Goal: Task Accomplishment & Management: Complete application form

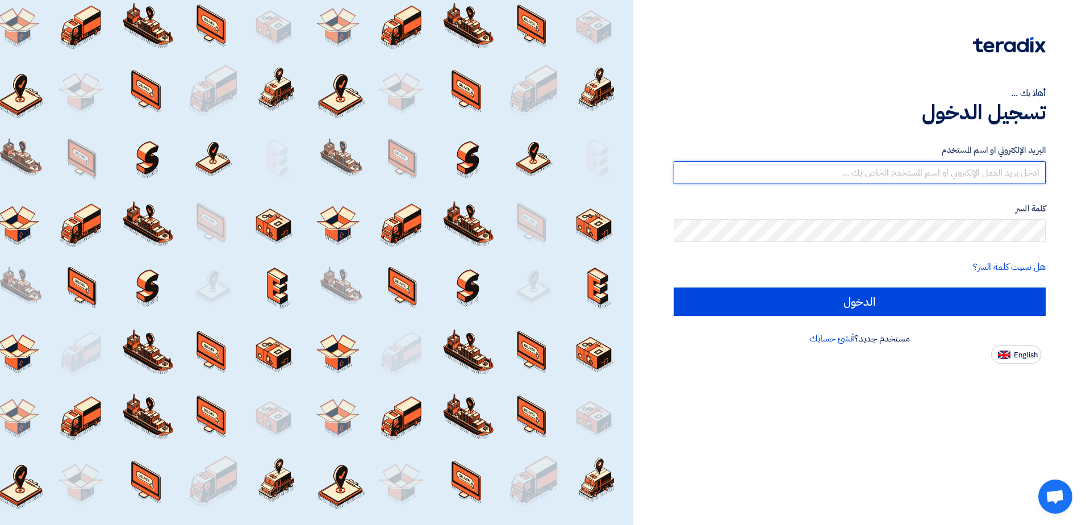
click at [917, 172] on input "text" at bounding box center [860, 172] width 372 height 23
click at [918, 178] on input "text" at bounding box center [860, 172] width 372 height 23
type input "H"
type input "[PERSON_NAME][EMAIL_ADDRESS][DOMAIN_NAME]"
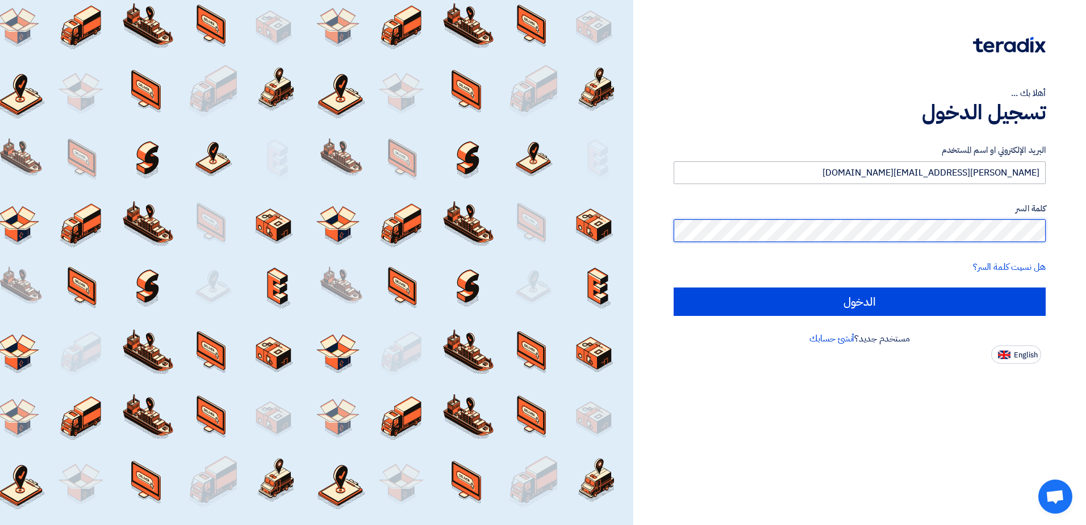
click at [674, 287] on input "الدخول" at bounding box center [860, 301] width 372 height 28
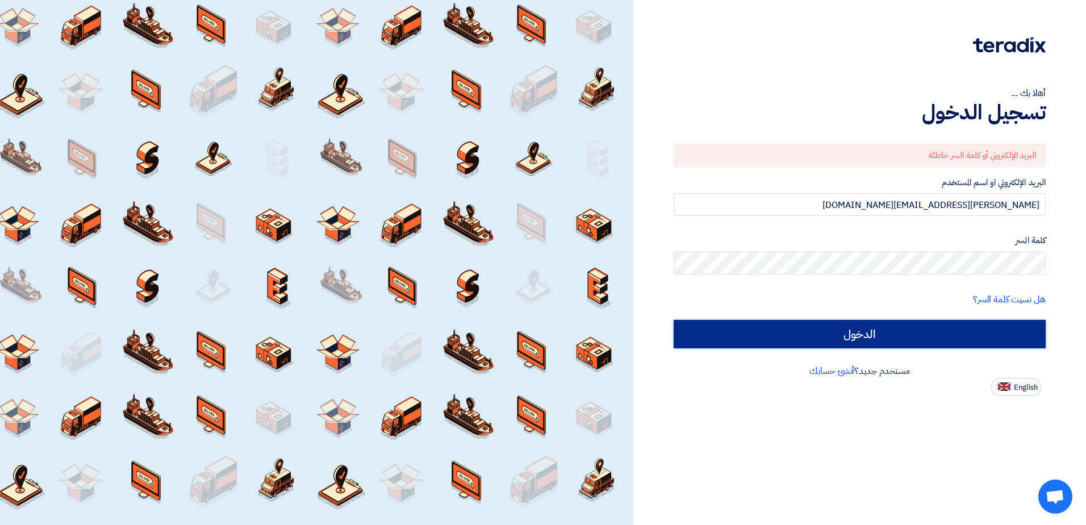
click at [868, 341] on input "الدخول" at bounding box center [860, 334] width 372 height 28
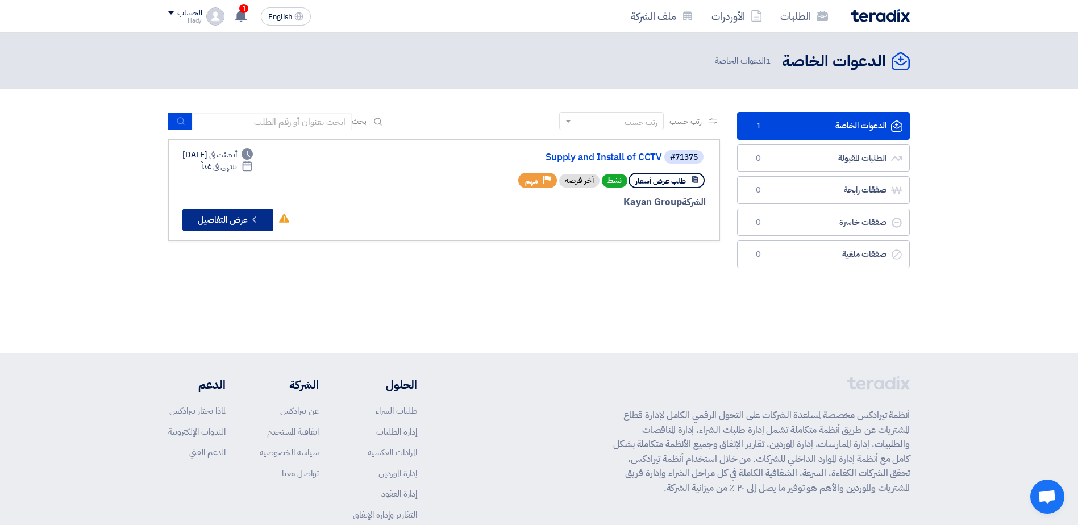
click at [220, 216] on button "Check details عرض التفاصيل" at bounding box center [227, 220] width 91 height 23
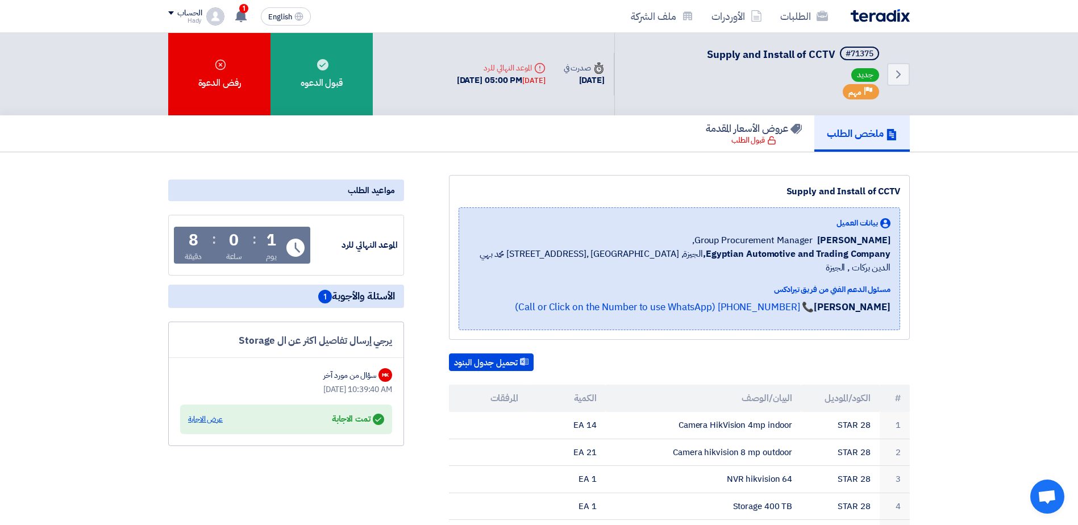
click at [194, 419] on div "عرض الاجابة" at bounding box center [205, 419] width 35 height 11
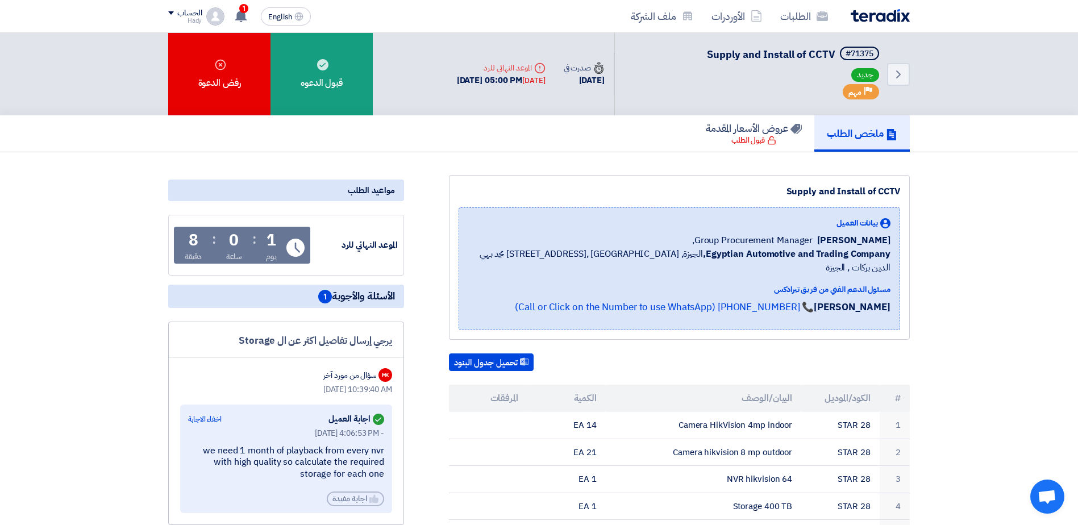
click at [882, 241] on span "[PERSON_NAME]" at bounding box center [853, 241] width 73 height 14
drag, startPoint x: 882, startPoint y: 241, endPoint x: 838, endPoint y: 236, distance: 44.0
click at [838, 236] on span "[PERSON_NAME]" at bounding box center [853, 241] width 73 height 14
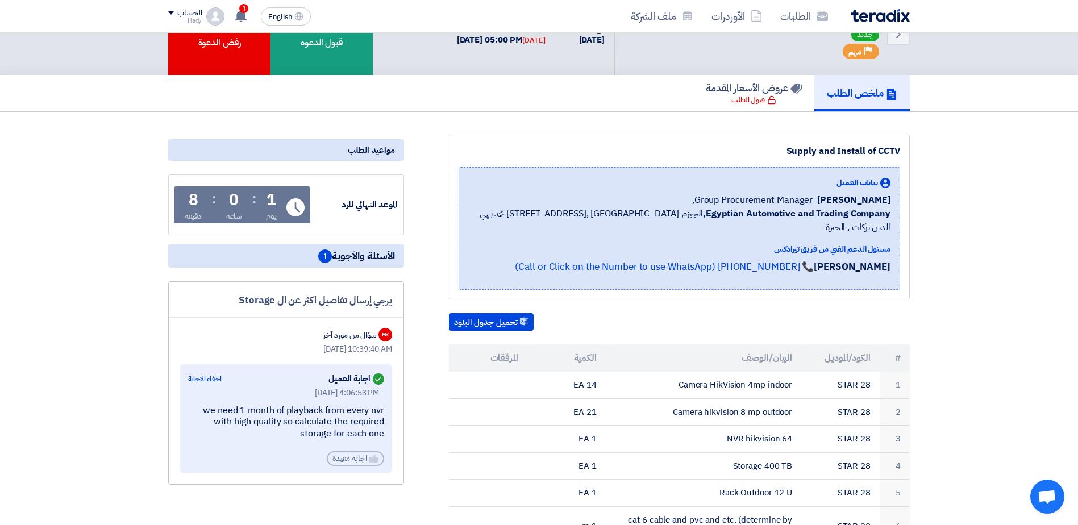
scroll to position [22, 0]
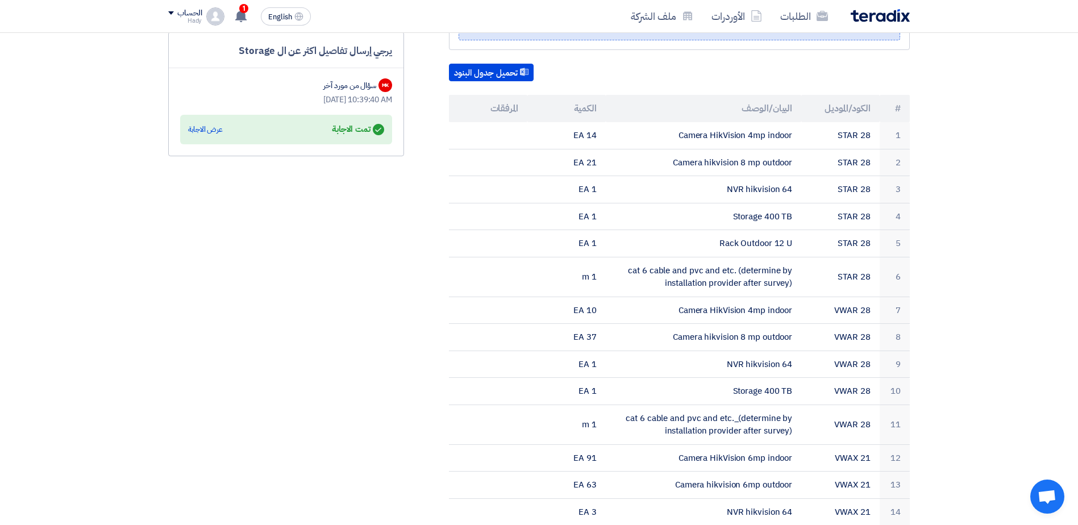
scroll to position [328, 0]
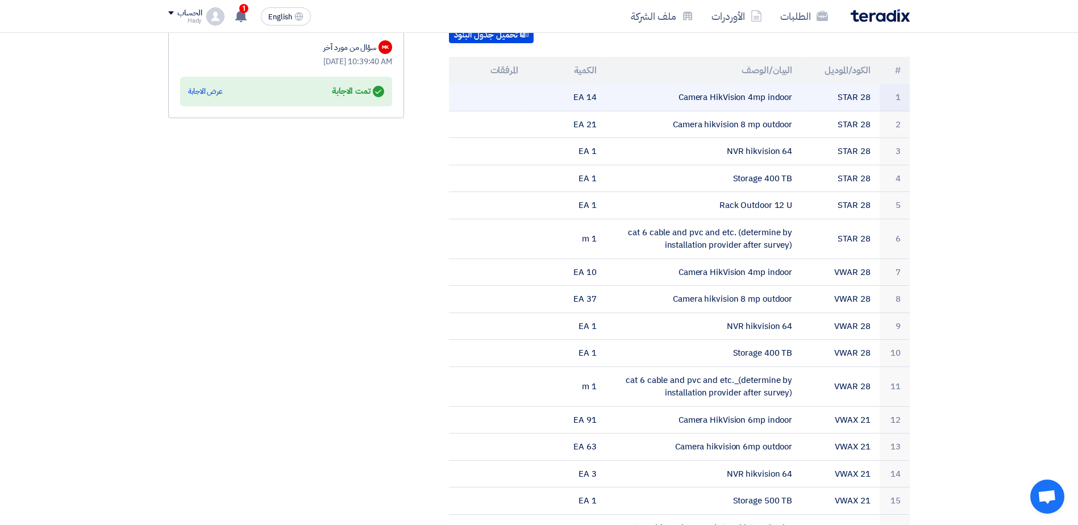
click at [728, 86] on td "Camera HikVision 4mp indoor" at bounding box center [704, 97] width 196 height 27
click at [865, 88] on td "STAR 28" at bounding box center [840, 97] width 78 height 27
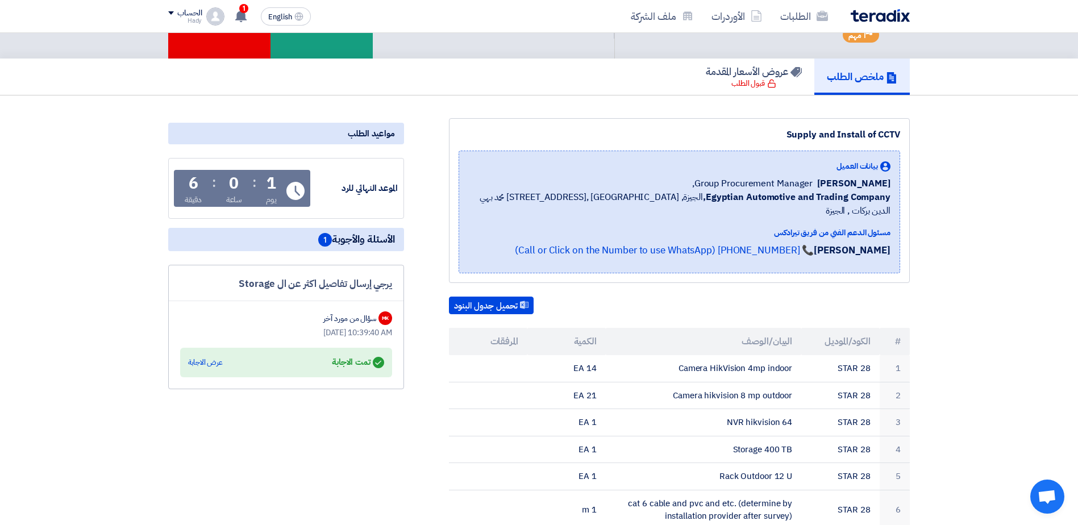
scroll to position [55, 0]
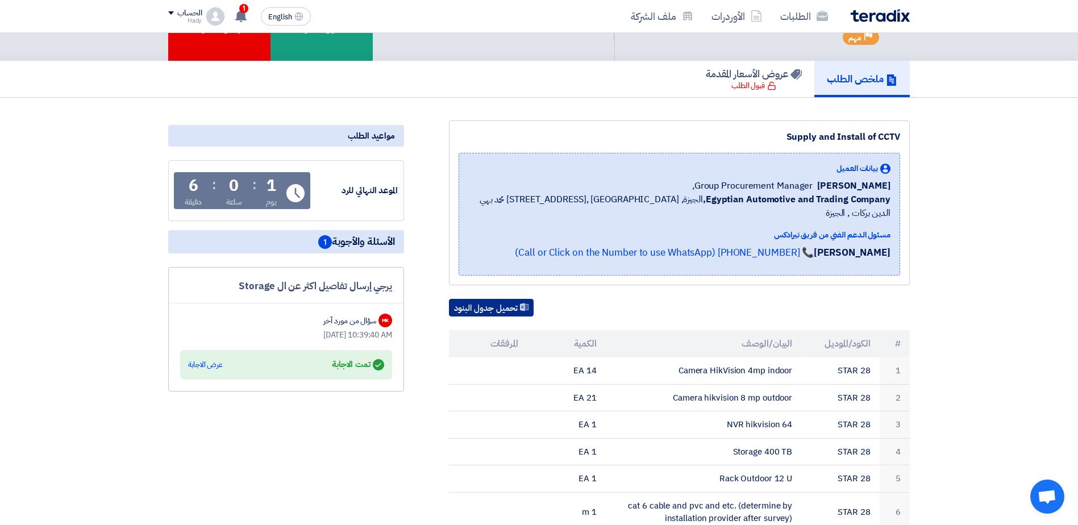
click at [506, 299] on button "تحميل جدول البنود" at bounding box center [491, 308] width 85 height 18
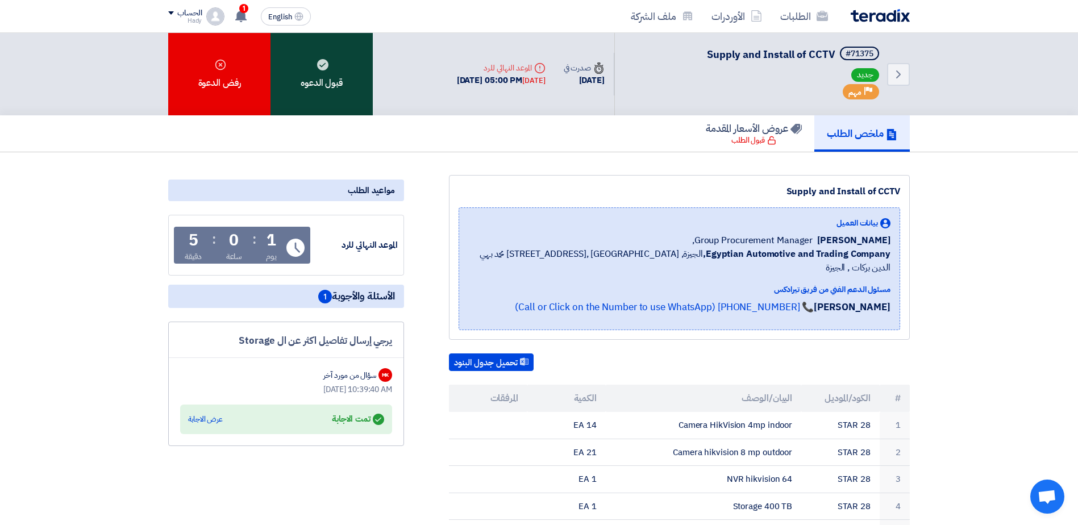
click at [337, 95] on div "قبول الدعوه" at bounding box center [321, 74] width 102 height 82
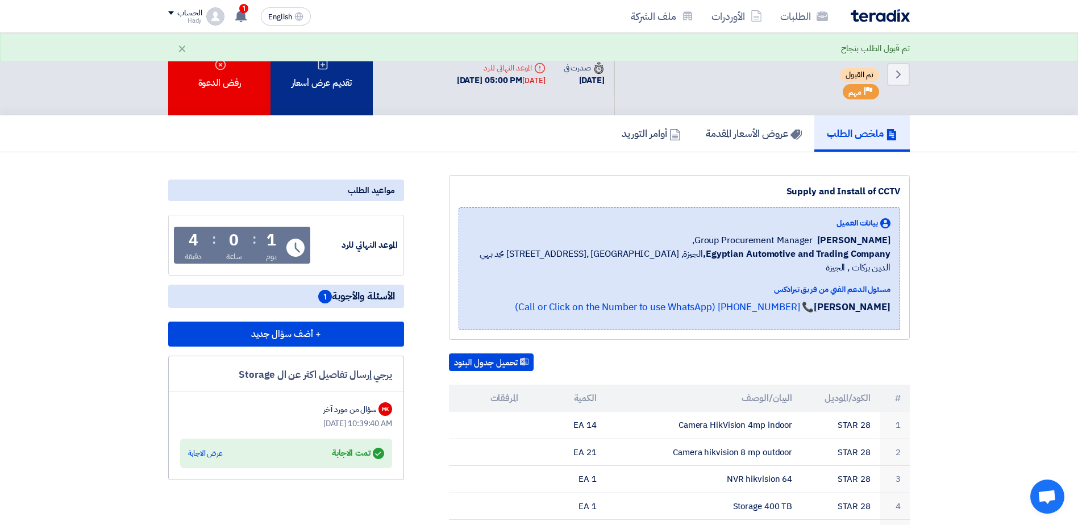
click at [322, 89] on div "تقديم عرض أسعار" at bounding box center [321, 74] width 102 height 82
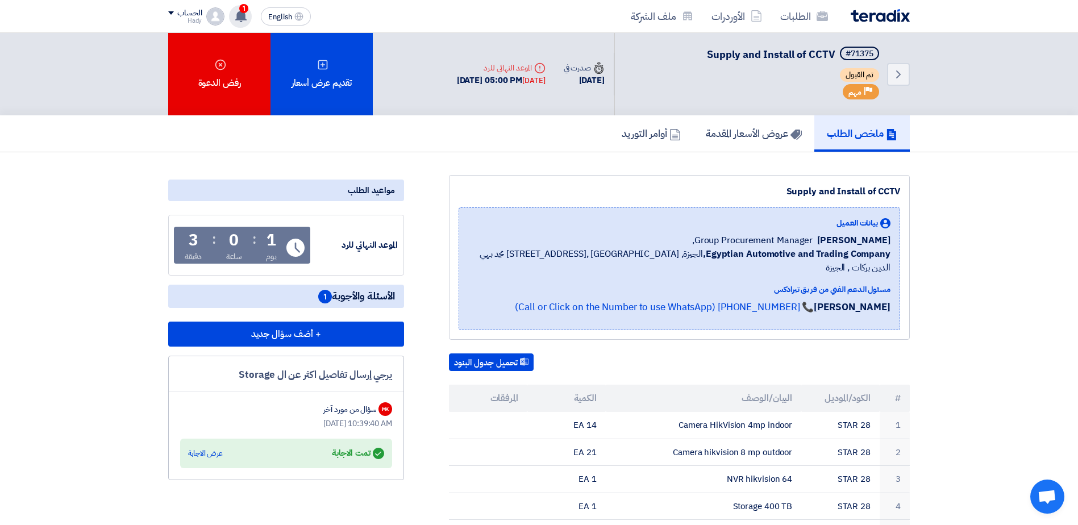
click at [247, 9] on span "1" at bounding box center [243, 8] width 9 height 9
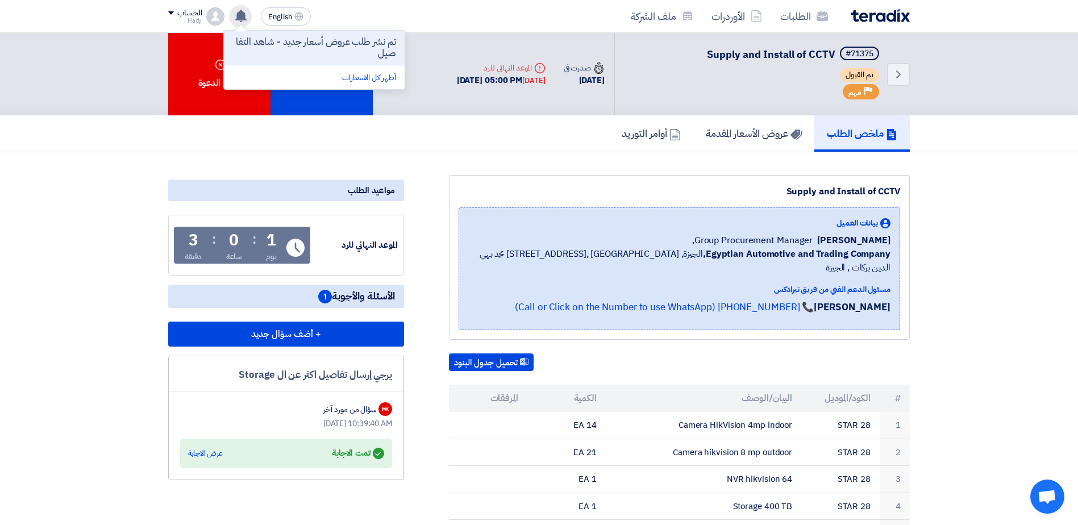
click at [247, 10] on icon at bounding box center [241, 16] width 12 height 12
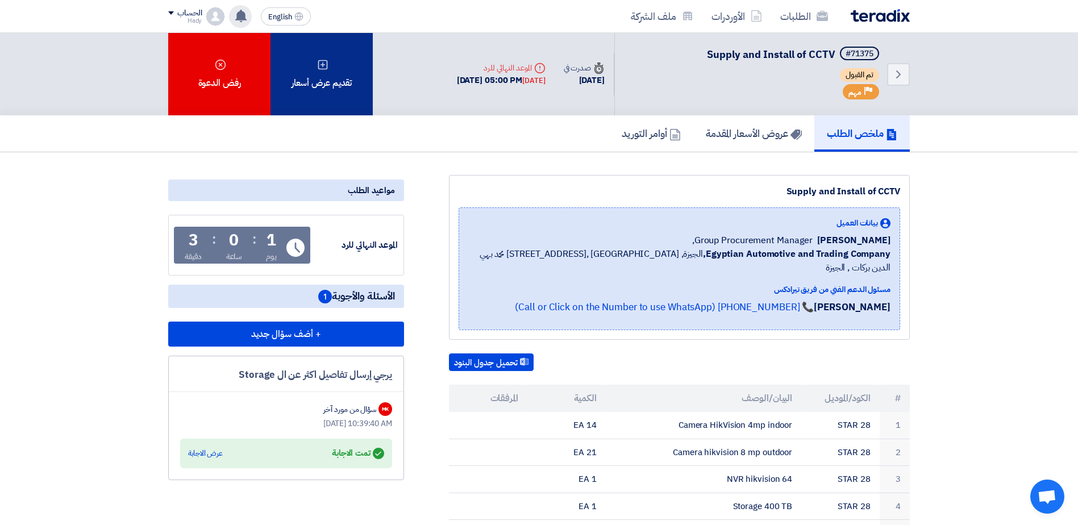
click at [340, 72] on div "تقديم عرض أسعار" at bounding box center [321, 74] width 102 height 82
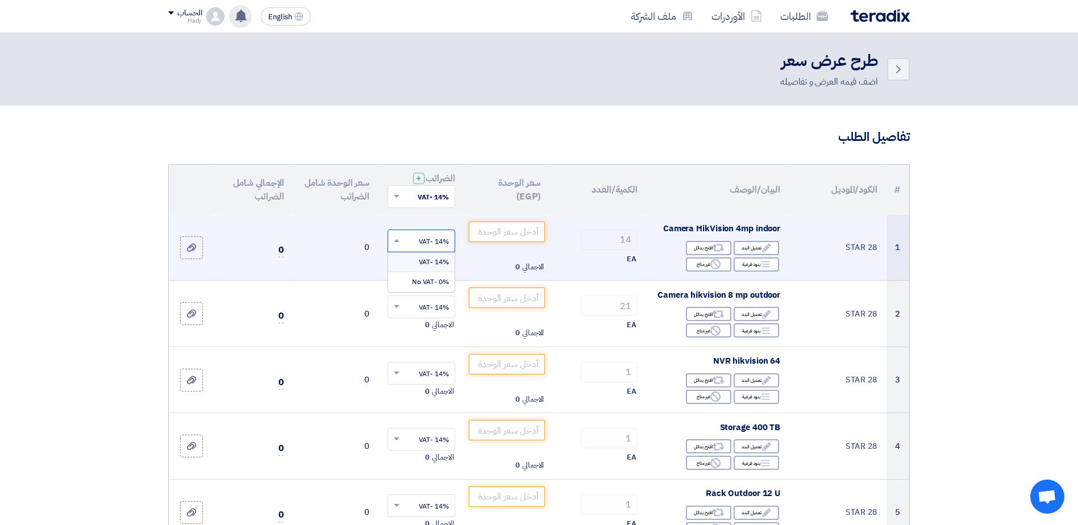
click at [434, 242] on input "text" at bounding box center [427, 241] width 45 height 19
click at [408, 238] on input "text" at bounding box center [427, 241] width 45 height 19
click at [398, 237] on span at bounding box center [395, 241] width 14 height 10
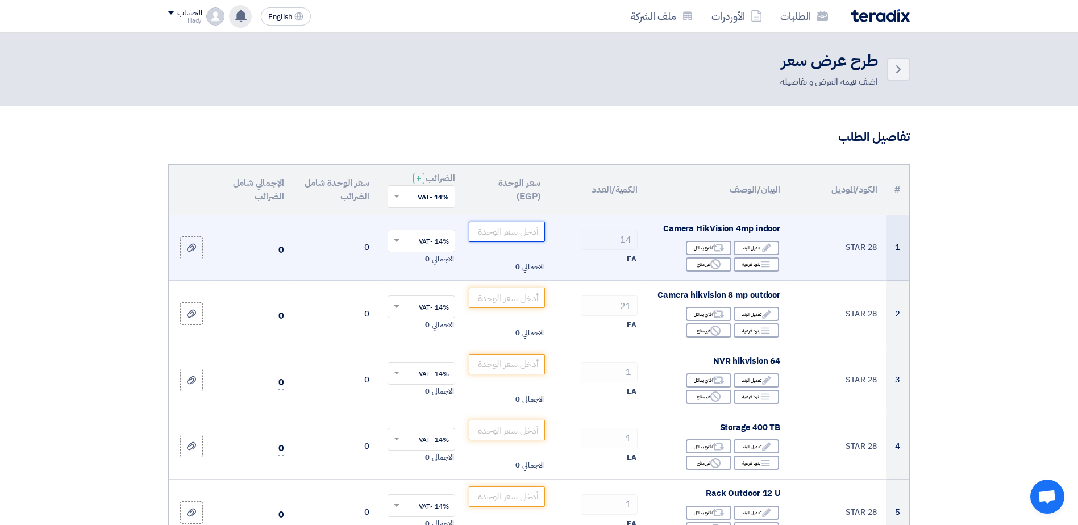
click at [524, 235] on input "number" at bounding box center [507, 232] width 77 height 20
